Goal: Transaction & Acquisition: Purchase product/service

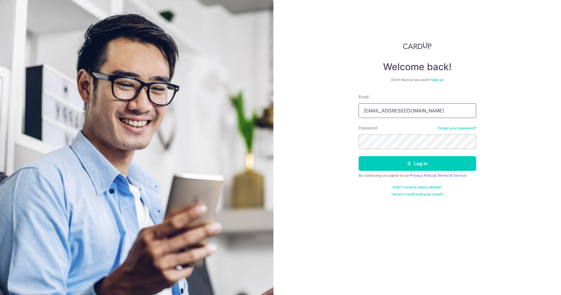
type input "[EMAIL_ADDRESS][DOMAIN_NAME]"
click at [396, 161] on button "Log in" at bounding box center [418, 163] width 118 height 15
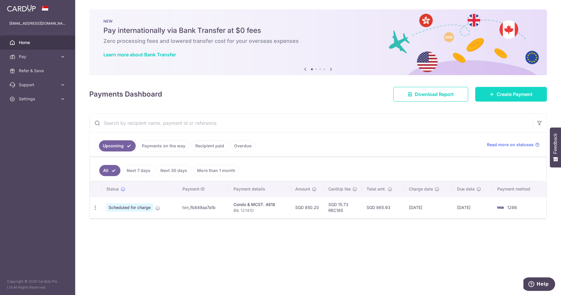
click at [514, 87] on link "Create Payment" at bounding box center [511, 94] width 72 height 15
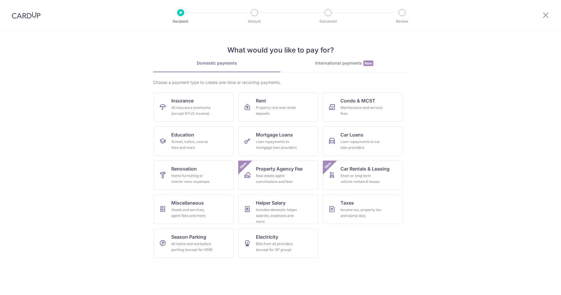
click at [323, 65] on div "International payments New" at bounding box center [345, 63] width 128 height 6
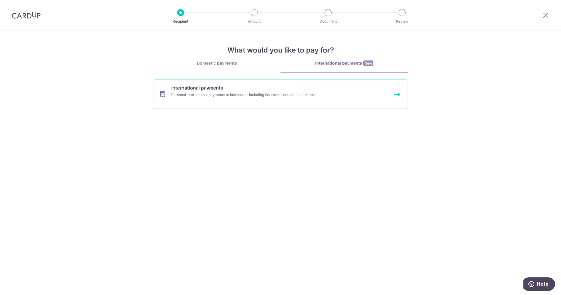
click at [249, 102] on link "International payments Personal international payments to businesses including …" at bounding box center [281, 94] width 254 height 29
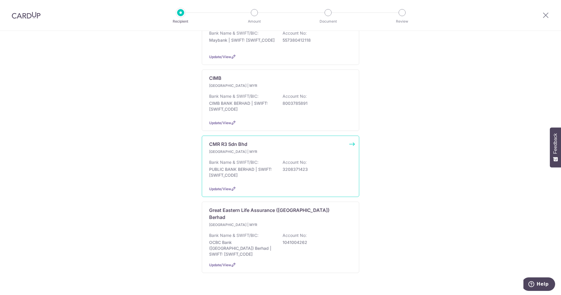
scroll to position [125, 0]
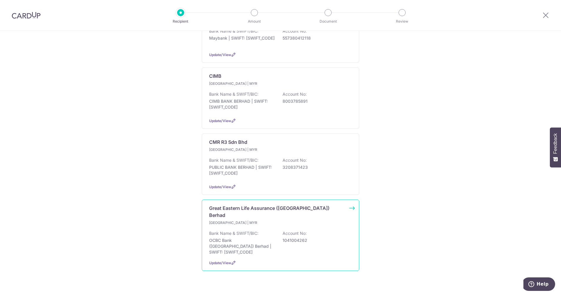
click at [274, 220] on p "Malaysia | MYR" at bounding box center [243, 223] width 69 height 6
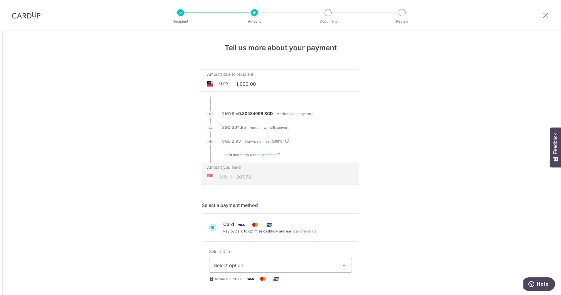
click at [250, 83] on input "1,000.00" at bounding box center [247, 84] width 91 height 14
type input "Scanning"
type input "307.77"
drag, startPoint x: 237, startPoint y: 86, endPoint x: 262, endPoint y: 86, distance: 24.4
click at [262, 86] on input "1,000.00" at bounding box center [247, 84] width 91 height 14
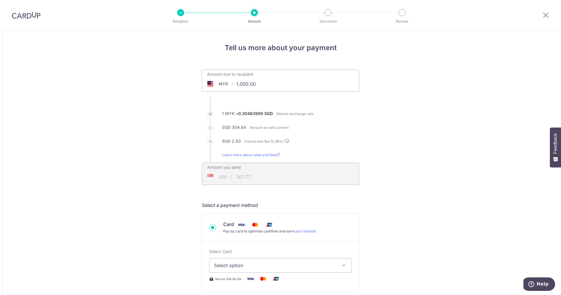
drag, startPoint x: 259, startPoint y: 85, endPoint x: 228, endPoint y: 86, distance: 31.2
click at [228, 86] on div "MYR 1,000.00 1000" at bounding box center [247, 84] width 91 height 14
click at [290, 119] on span "1 MYR = 0.30483909 SGD Market exchange rate" at bounding box center [267, 117] width 91 height 13
type input "700.00"
type input "215.44"
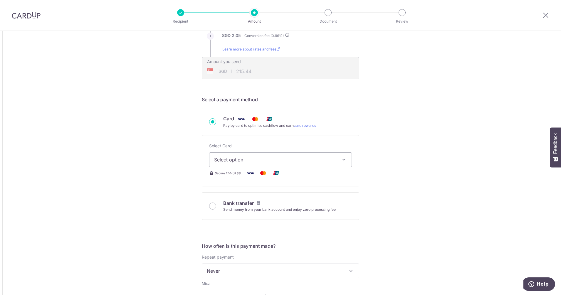
scroll to position [110, 0]
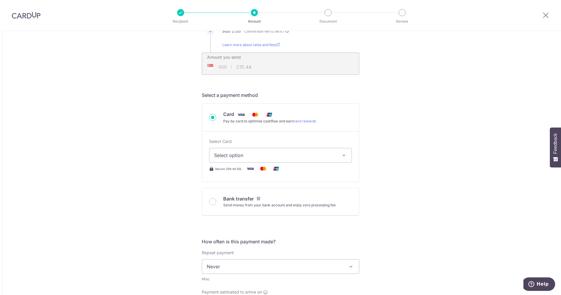
click at [311, 158] on span "Select option" at bounding box center [275, 155] width 122 height 7
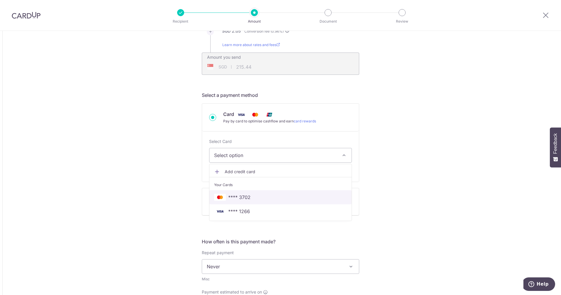
drag, startPoint x: 257, startPoint y: 198, endPoint x: 410, endPoint y: 182, distance: 153.4
click at [257, 198] on span "**** 3702" at bounding box center [280, 197] width 133 height 7
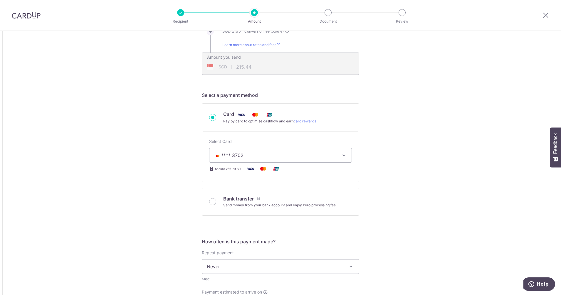
type input "700.00"
type input "215.43"
click at [426, 179] on div "Tell us more about your payment Amount due to recipient MYR 700.00 700 1 MYR = …" at bounding box center [280, 267] width 561 height 693
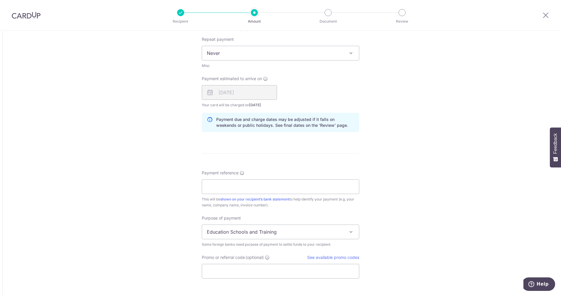
scroll to position [331, 0]
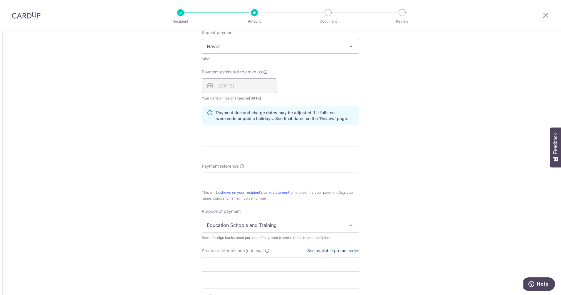
click at [327, 253] on link "See available promo codes" at bounding box center [333, 250] width 52 height 5
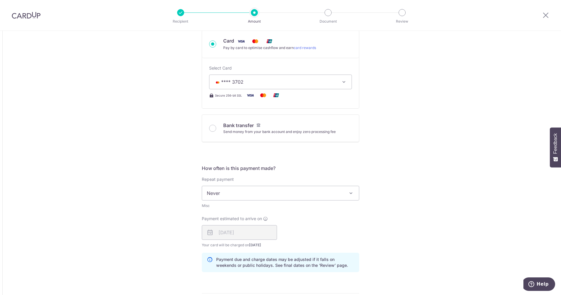
click at [284, 81] on span "**** 3702" at bounding box center [275, 81] width 122 height 7
drag, startPoint x: 242, startPoint y: 138, endPoint x: 277, endPoint y: 102, distance: 49.5
click at [242, 138] on span "**** 1266" at bounding box center [239, 138] width 22 height 7
type input "700.00"
type input "215.44"
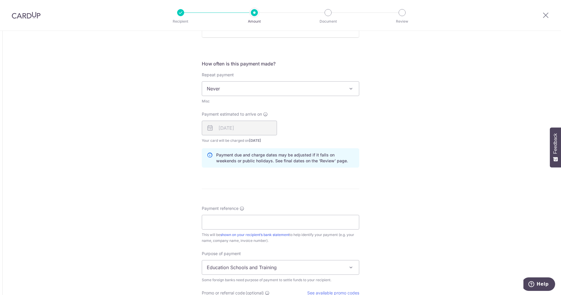
scroll to position [294, 0]
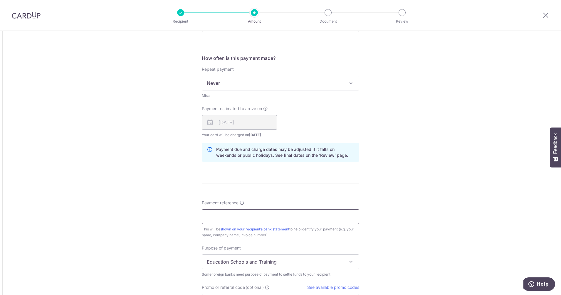
click at [238, 215] on input "Payment reference" at bounding box center [281, 217] width 158 height 15
paste input "1071240779"
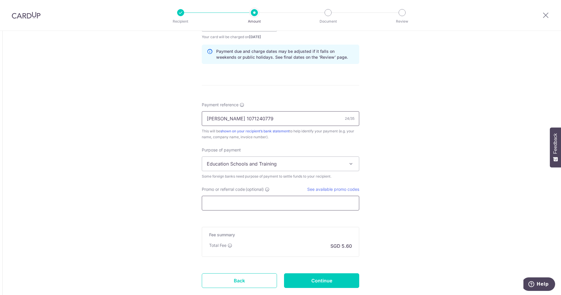
scroll to position [404, 0]
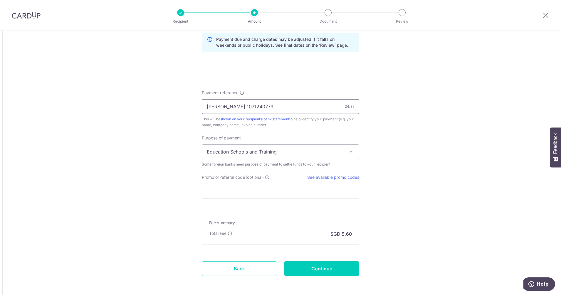
type input "Khaw Kim Mooi 1071240779"
click at [288, 156] on span "Education Schools and Training" at bounding box center [280, 152] width 157 height 14
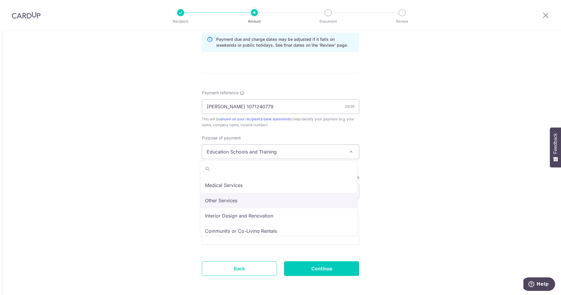
scroll to position [48, 0]
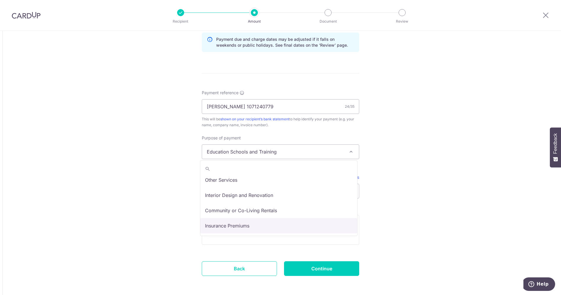
select select "Insurance Premiums"
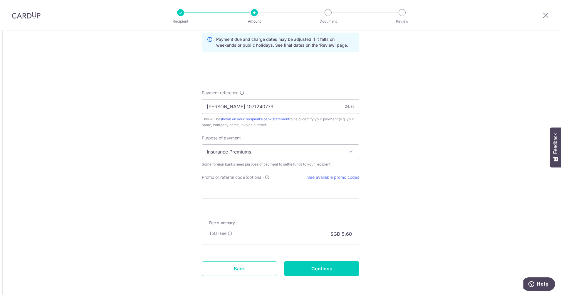
click at [242, 191] on input "Promo or referral code (optional)" at bounding box center [281, 191] width 158 height 15
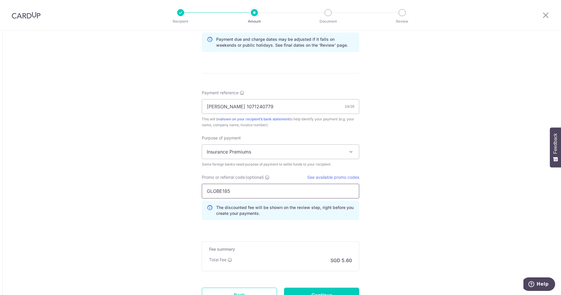
type input "GLOBE185"
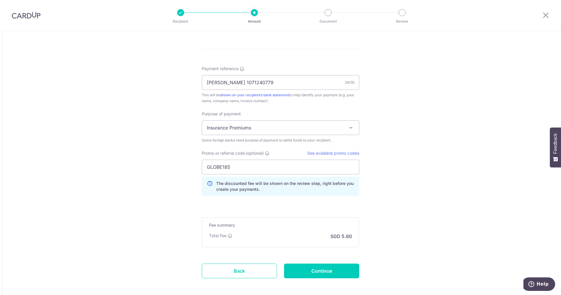
scroll to position [455, 0]
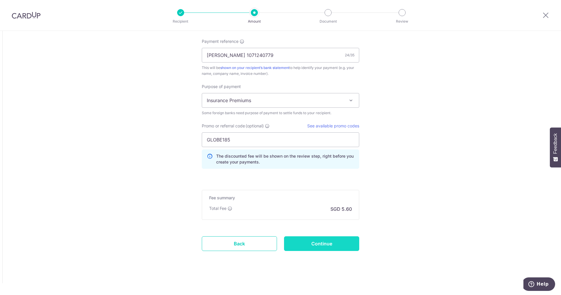
click at [325, 245] on input "Continue" at bounding box center [321, 244] width 75 height 15
type input "Create Schedule"
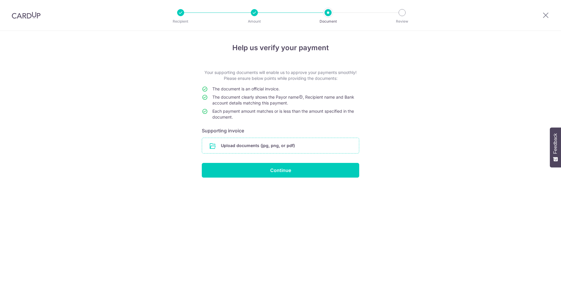
click at [281, 146] on input "file" at bounding box center [280, 145] width 157 height 15
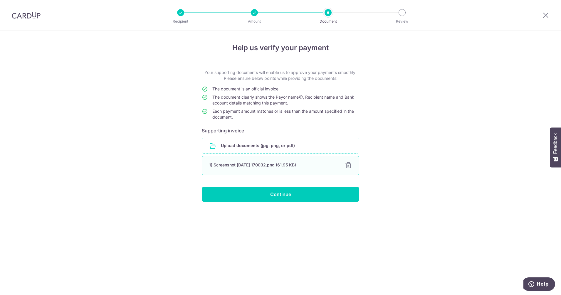
click at [259, 162] on div "1) Screenshot 2025-09-03 170032.png (61.95 KB)" at bounding box center [273, 165] width 129 height 6
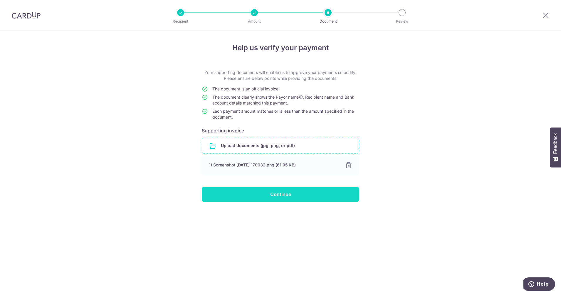
click at [296, 189] on input "Continue" at bounding box center [281, 194] width 158 height 15
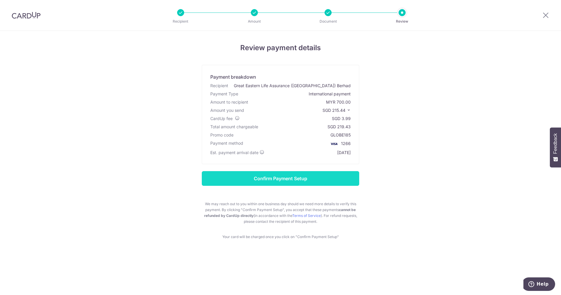
click at [291, 180] on input "Confirm Payment Setup" at bounding box center [281, 178] width 158 height 15
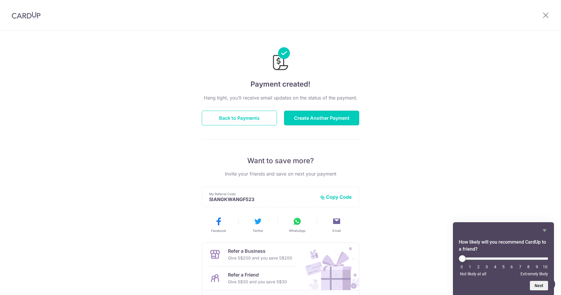
click at [307, 118] on button "Create Another Payment" at bounding box center [321, 118] width 75 height 15
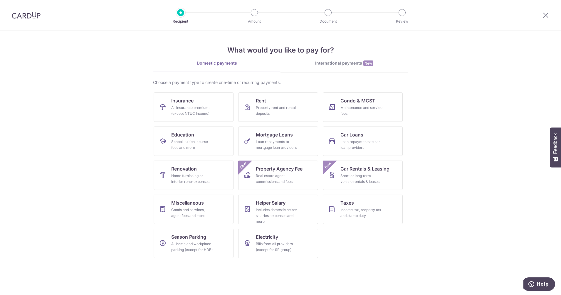
drag, startPoint x: 0, startPoint y: 0, endPoint x: 354, endPoint y: 54, distance: 358.1
click at [354, 54] on h4 "What would you like to pay for?" at bounding box center [280, 50] width 255 height 11
click at [350, 65] on div "International payments New" at bounding box center [345, 63] width 128 height 6
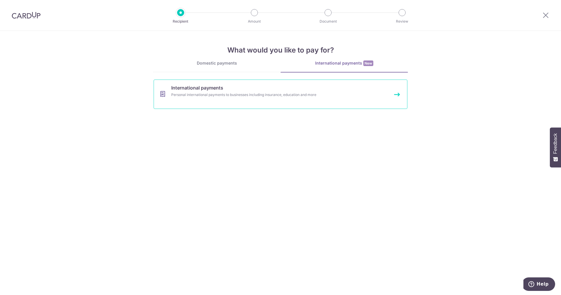
click at [327, 90] on link "International payments Personal international payments to businesses including …" at bounding box center [281, 94] width 254 height 29
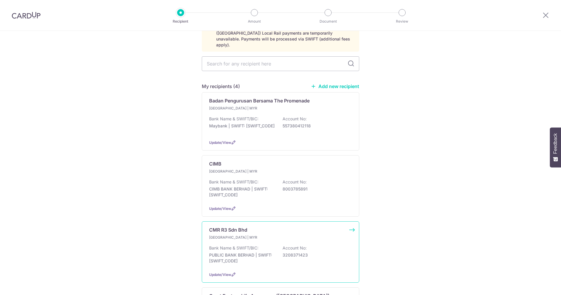
scroll to position [125, 0]
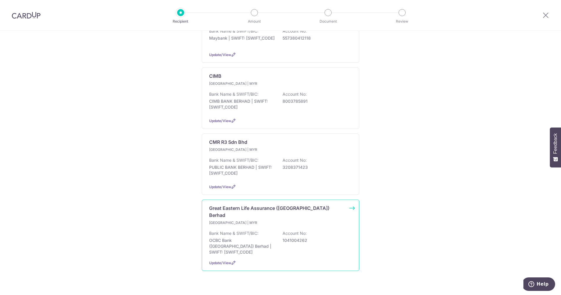
click at [257, 220] on div "Malaysia | MYR Bank Name & SWIFT/BIC: OCBC Bank (Malaysia) Berhad | SWIFT: OCBC…" at bounding box center [280, 237] width 143 height 35
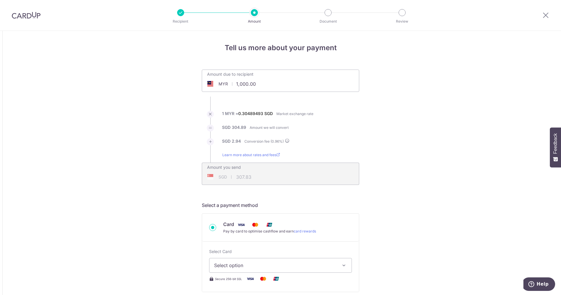
drag, startPoint x: 267, startPoint y: 84, endPoint x: 217, endPoint y: 85, distance: 49.7
click at [217, 85] on div "MYR 1,000.00 1000" at bounding box center [247, 84] width 91 height 14
type input "836.70"
type input "257.57"
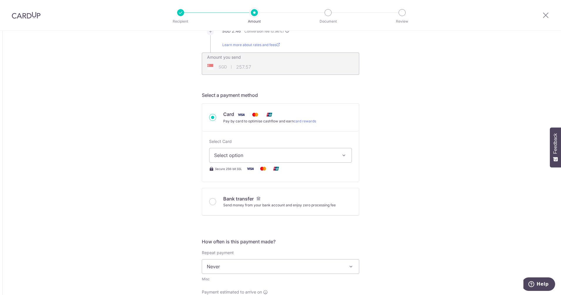
click at [254, 153] on span "Select option" at bounding box center [275, 155] width 122 height 7
drag, startPoint x: 238, startPoint y: 209, endPoint x: 175, endPoint y: 209, distance: 62.6
click at [238, 209] on span "**** 1266" at bounding box center [239, 211] width 22 height 7
type input "836.70"
type input "257.56"
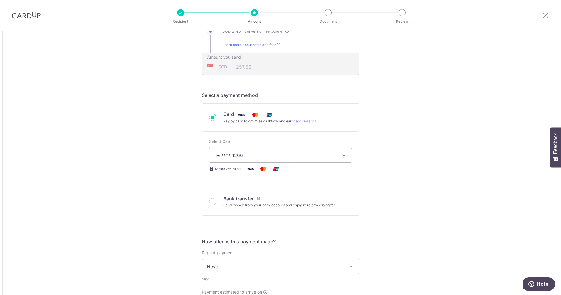
click at [175, 209] on div "Tell us more about your payment Amount due to recipient MYR 836.70 836.7 1 MYR …" at bounding box center [280, 267] width 561 height 693
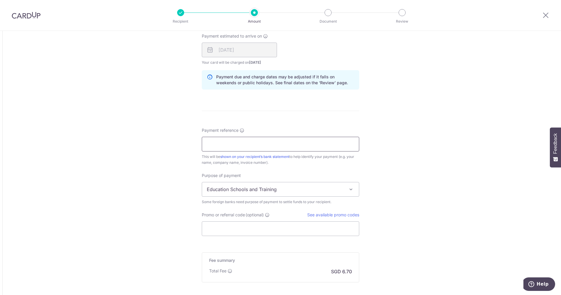
scroll to position [367, 0]
click at [249, 142] on input "Payment reference" at bounding box center [281, 143] width 158 height 15
paste input "1022894333"
type input "Foo [PERSON_NAME] 1022894333"
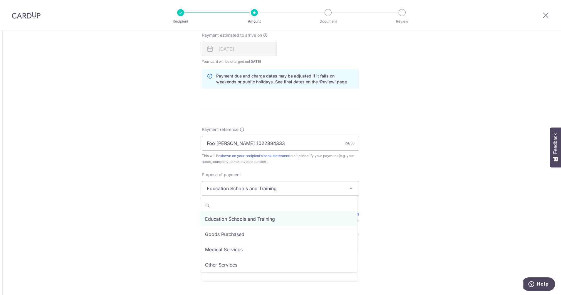
click at [290, 186] on span "Education Schools and Training" at bounding box center [280, 189] width 157 height 14
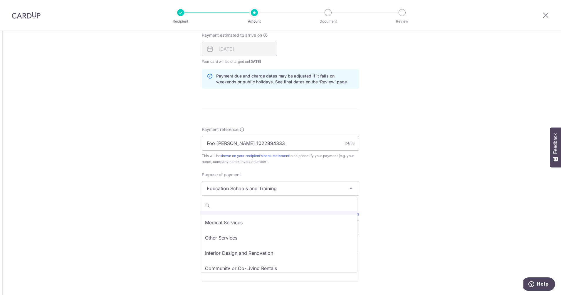
scroll to position [48, 0]
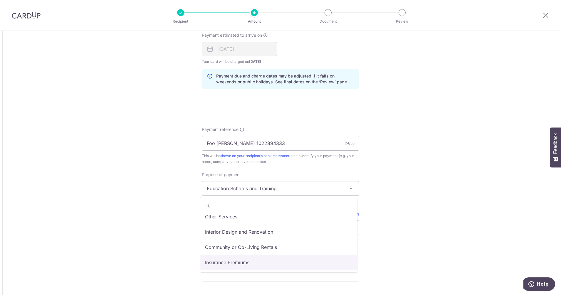
select select "Insurance Premiums"
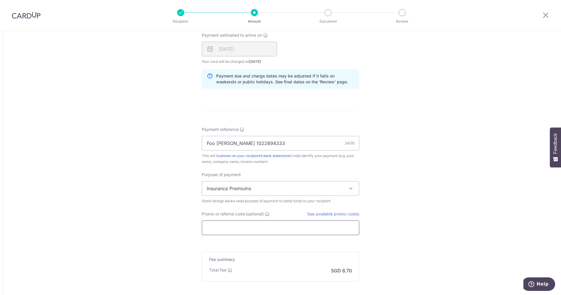
click at [234, 229] on input "Promo or referral code (optional)" at bounding box center [281, 228] width 158 height 15
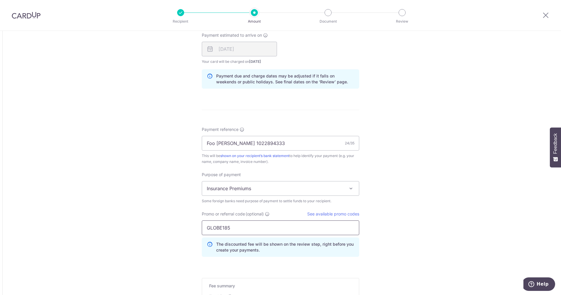
type input "GLOBE185"
click at [158, 222] on div "Tell us more about your payment Amount due to recipient MYR 836.70 836.7 1 MYR …" at bounding box center [280, 24] width 561 height 720
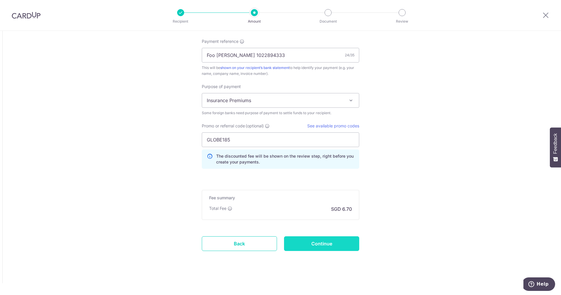
click at [316, 246] on input "Continue" at bounding box center [321, 244] width 75 height 15
type input "Create Schedule"
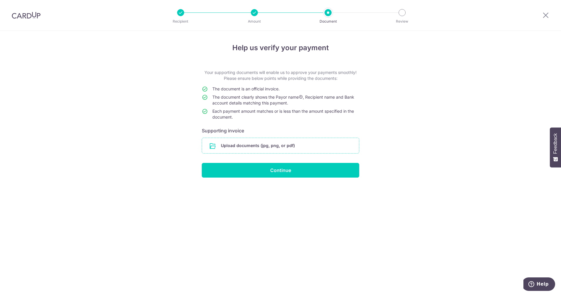
click at [277, 139] on input "file" at bounding box center [280, 145] width 157 height 15
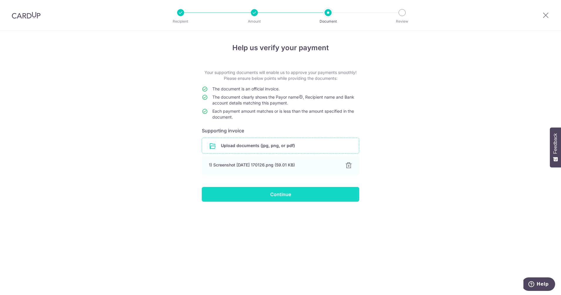
click at [294, 195] on input "Continue" at bounding box center [281, 194] width 158 height 15
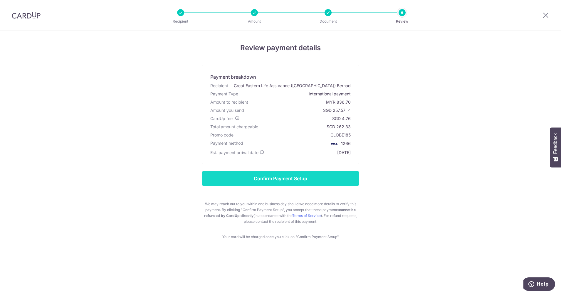
click at [298, 174] on input "Confirm Payment Setup" at bounding box center [281, 178] width 158 height 15
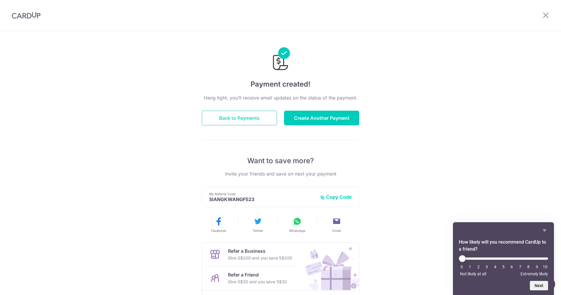
click at [250, 117] on button "Back to Payments" at bounding box center [239, 118] width 75 height 15
